Goal: Navigation & Orientation: Find specific page/section

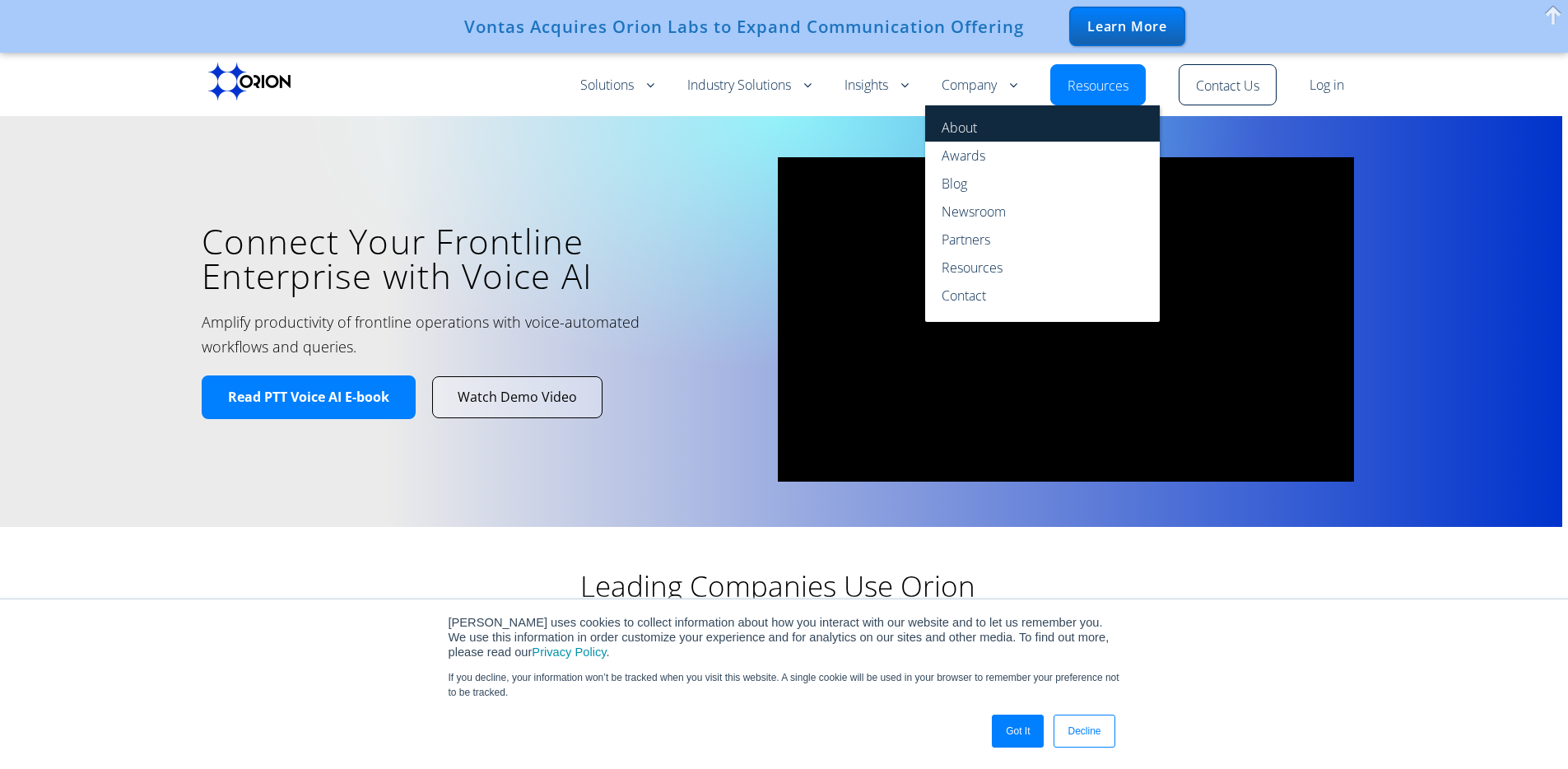
click at [990, 135] on link "About" at bounding box center [1042, 123] width 235 height 36
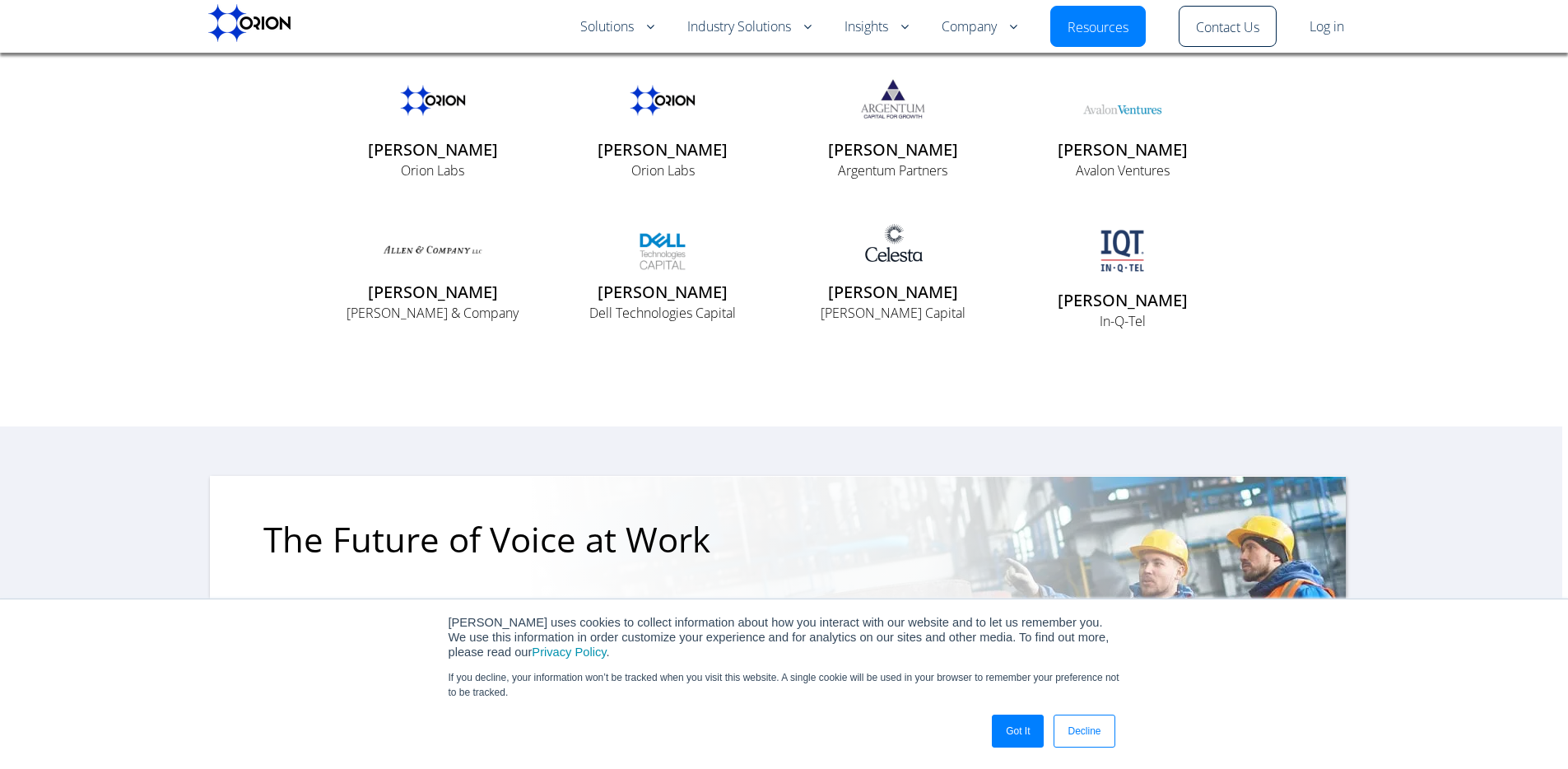
scroll to position [3836, 0]
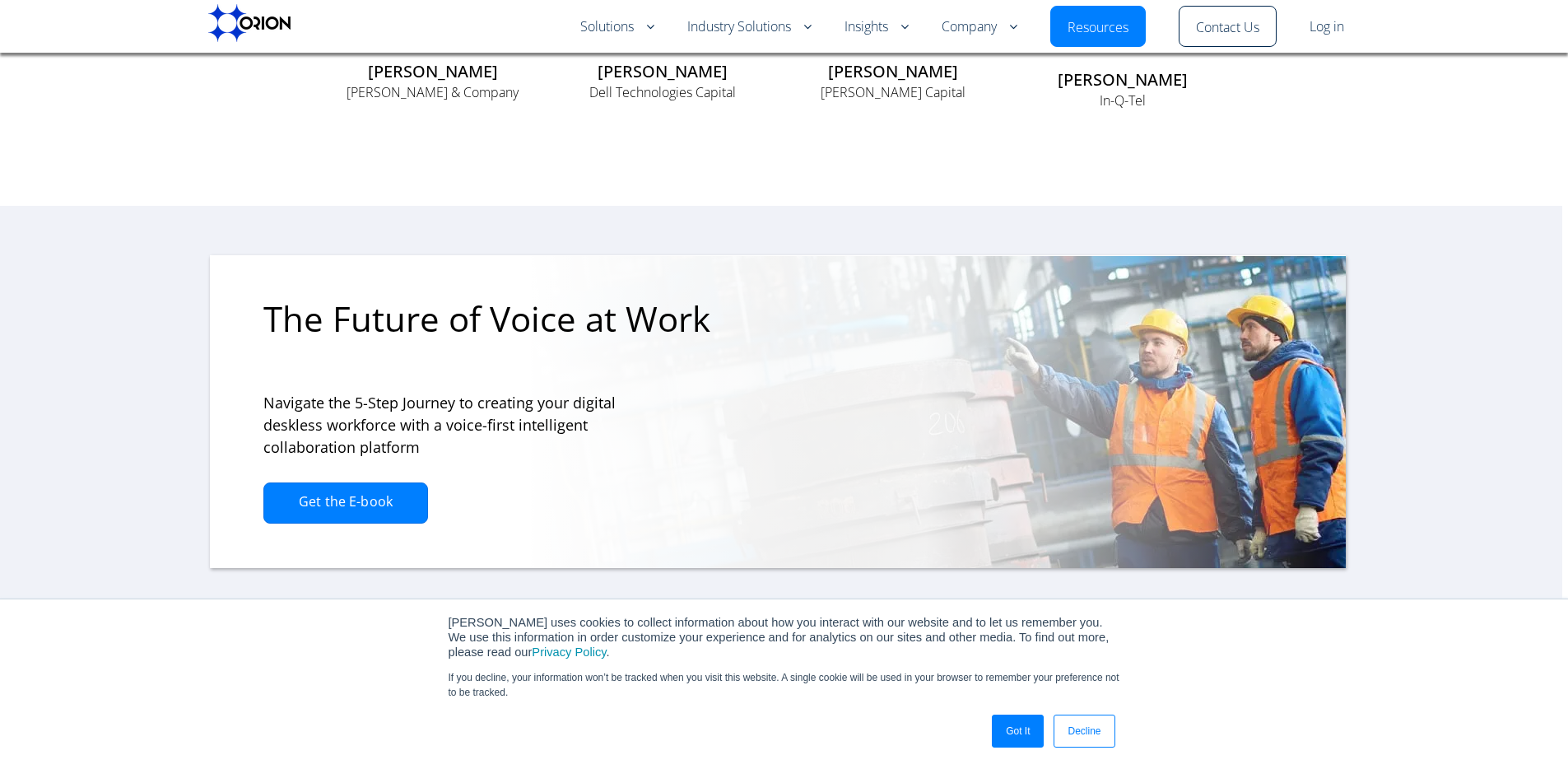
click at [1033, 730] on link "Got It" at bounding box center [1017, 731] width 51 height 33
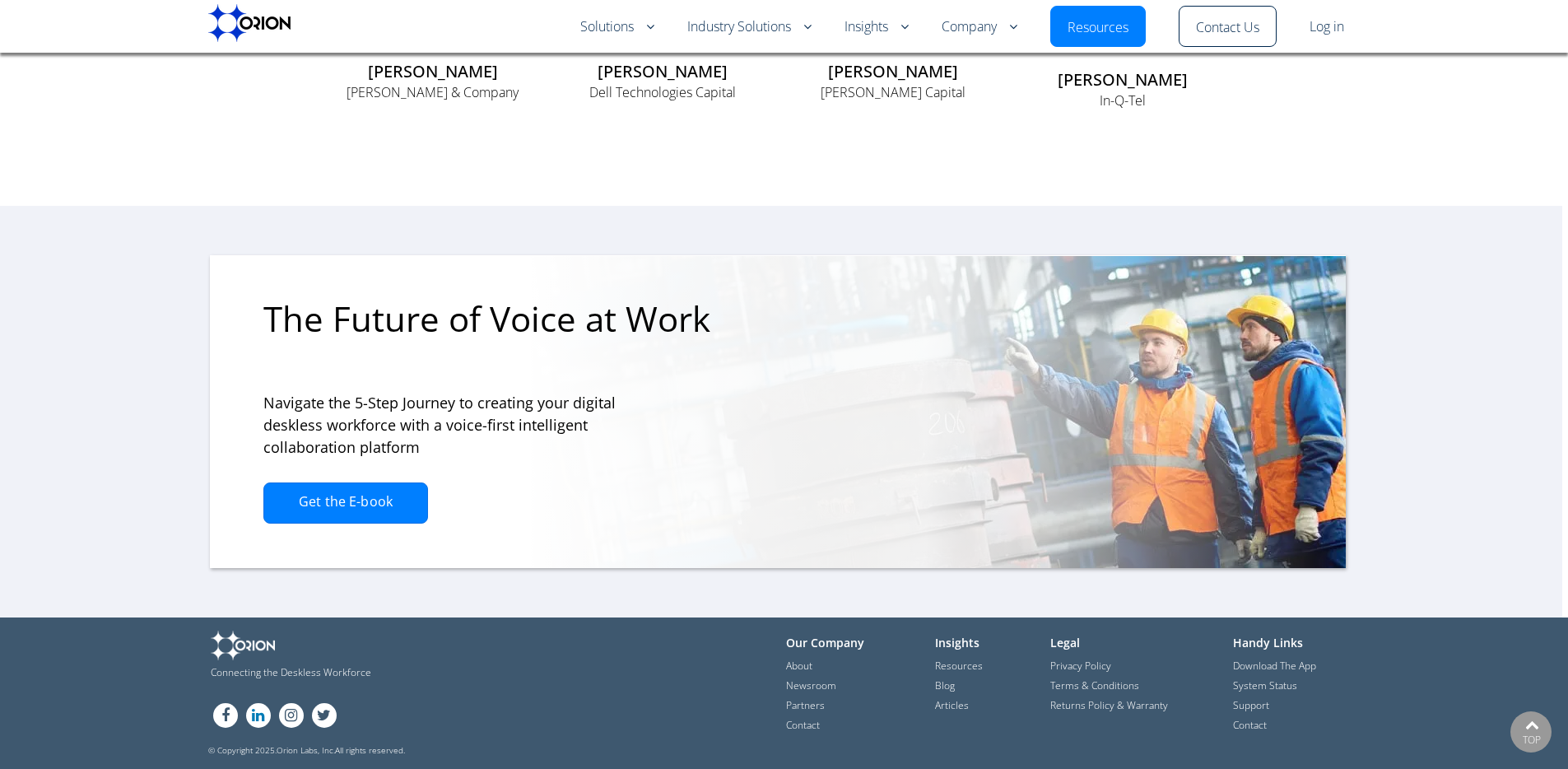
click at [271, 714] on link "LN" at bounding box center [258, 718] width 30 height 13
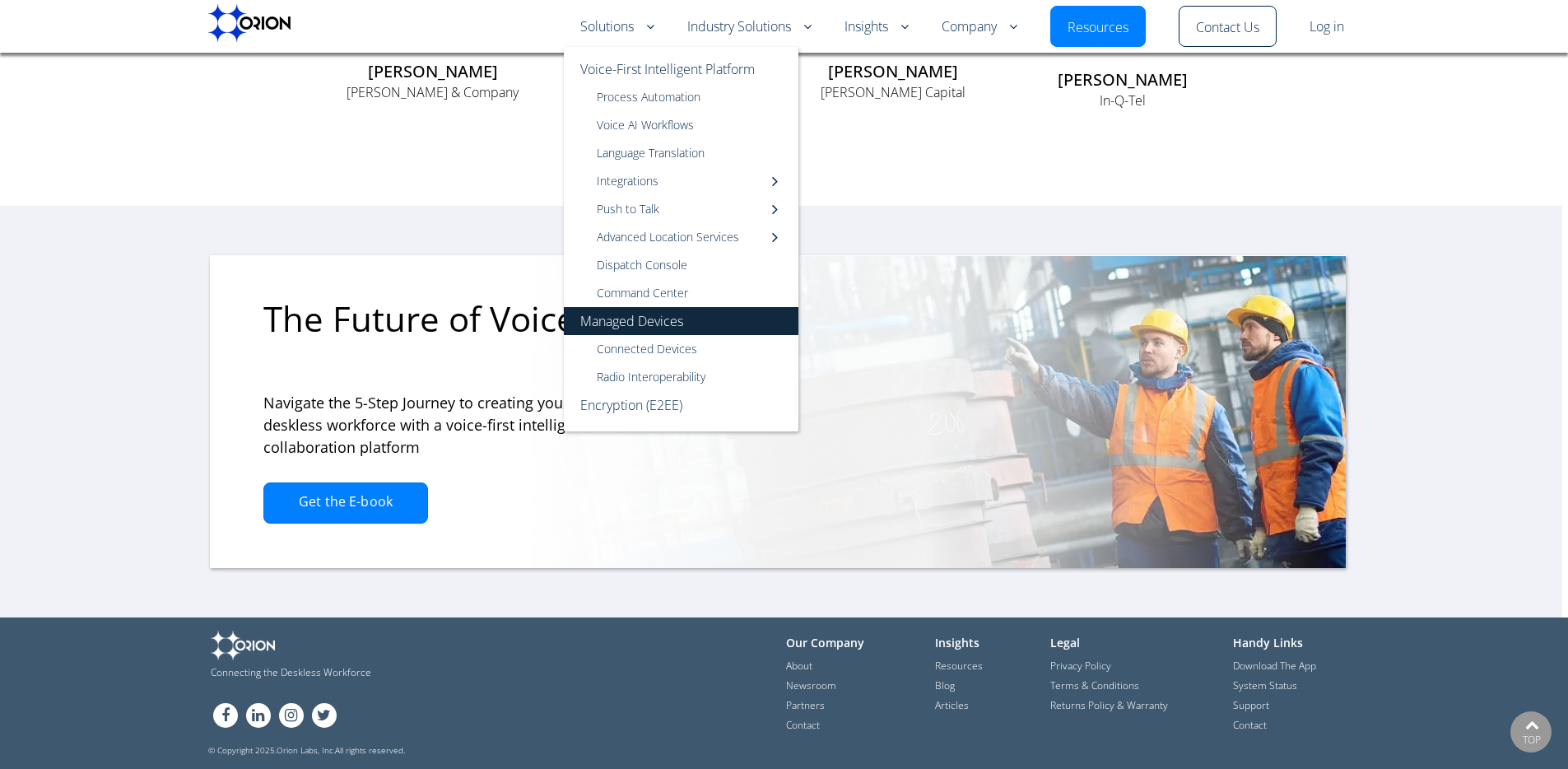
click at [656, 322] on link "Managed Devices" at bounding box center [682, 321] width 235 height 28
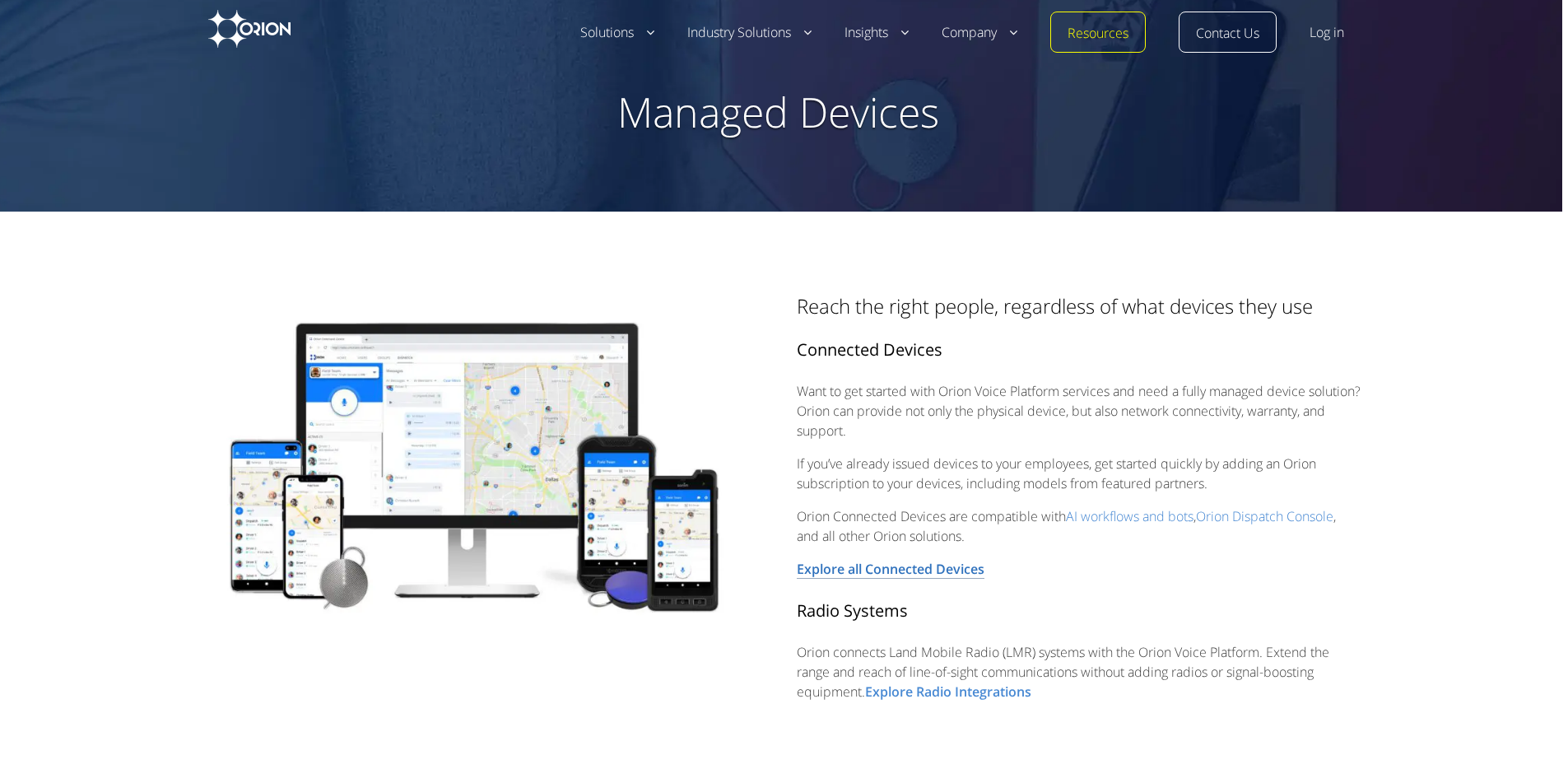
click at [968, 573] on link "Explore all Connected Devices" at bounding box center [891, 569] width 188 height 19
